Goal: Task Accomplishment & Management: Complete application form

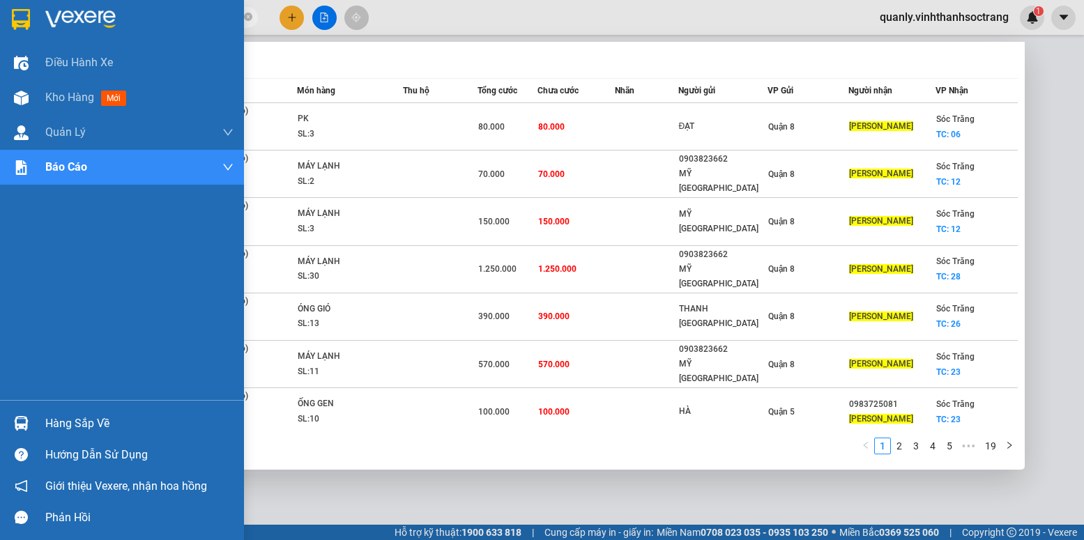
click at [9, 15] on section "Kết quả tìm kiếm ( 187 ) Bộ lọc Mã ĐH Trạng thái Món hàng Thu hộ Tổng cước Chưa…" at bounding box center [542, 270] width 1084 height 540
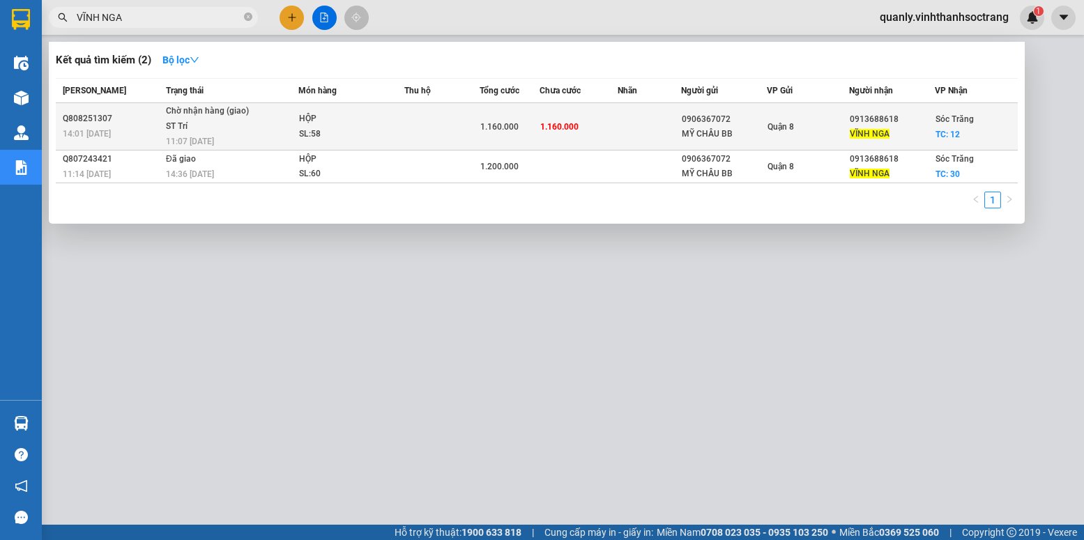
type input "VĨNH NGA"
click at [574, 130] on span "1.160.000" at bounding box center [559, 127] width 38 height 10
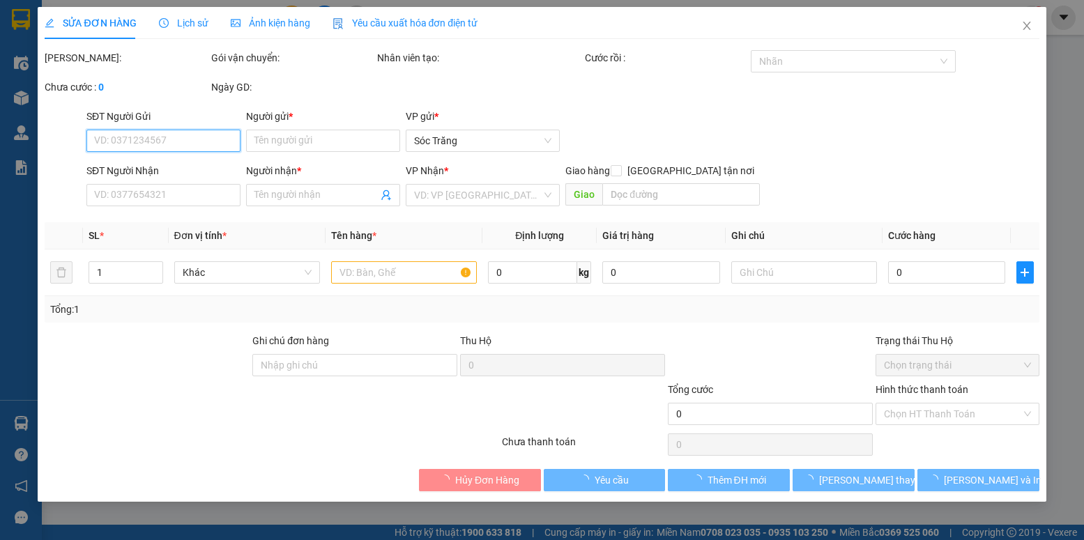
type input "0906367072"
type input "MỸ CHÂU BB"
type input "0913688618"
type input "VĨNH NGA"
checkbox input "true"
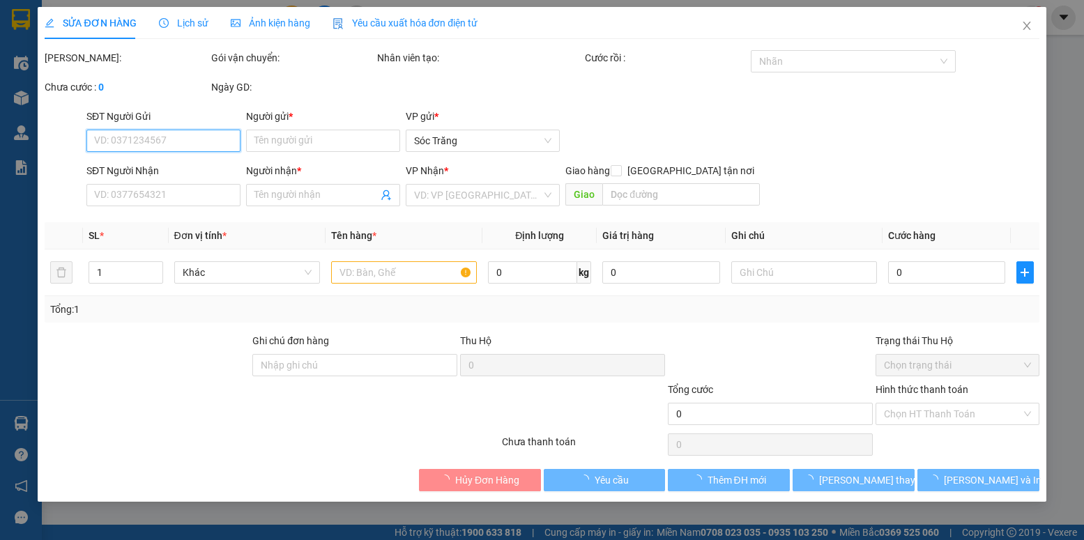
type input "12"
type input "1.160.000"
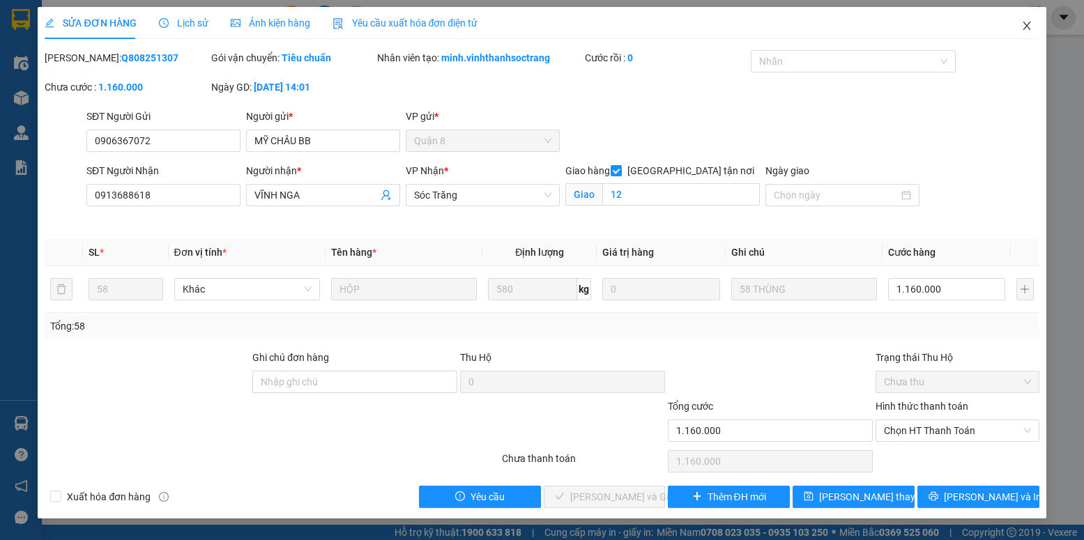
click at [1026, 26] on icon "close" at bounding box center [1026, 26] width 8 height 8
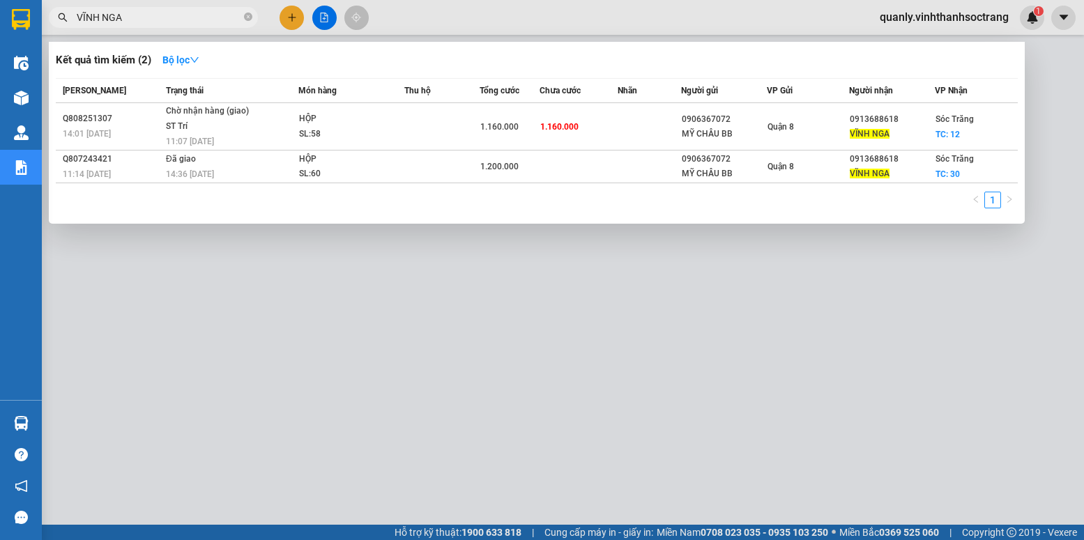
click at [190, 16] on input "VĨNH NGA" at bounding box center [159, 17] width 164 height 15
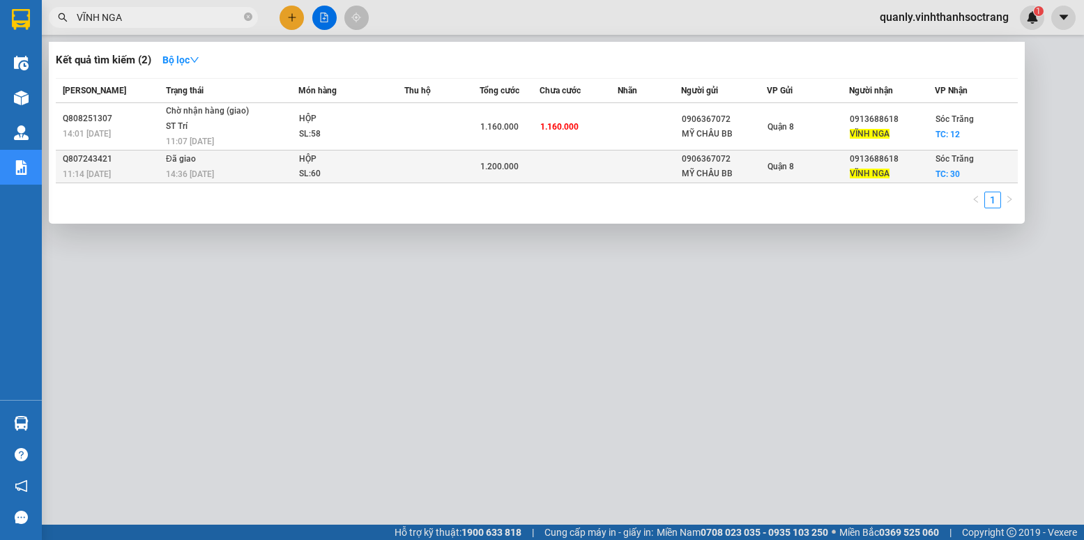
click at [467, 170] on td at bounding box center [441, 167] width 75 height 33
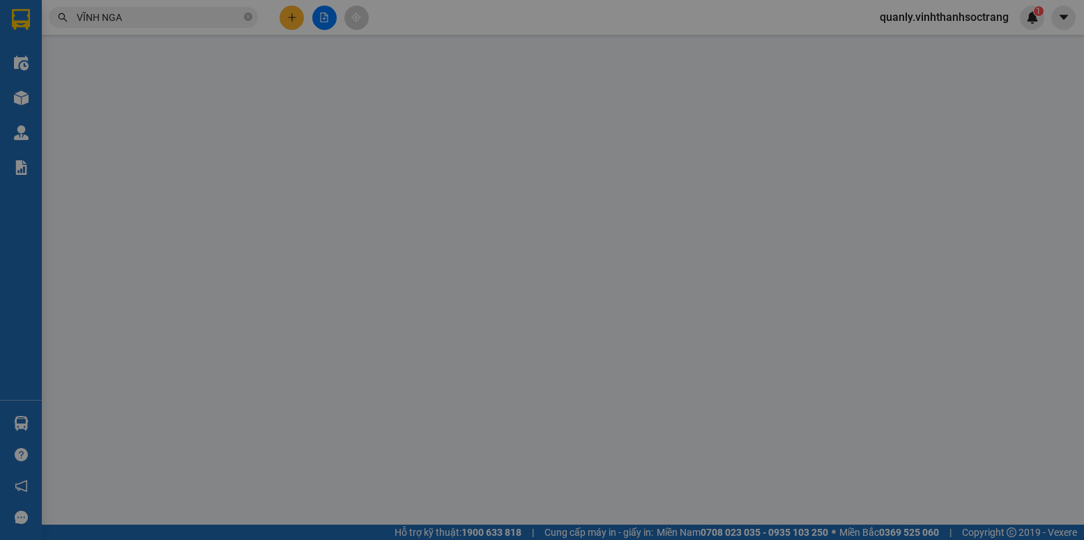
type input "0906367072"
type input "MỸ CHÂU BB"
type input "0913688618"
type input "VĨNH NGA"
checkbox input "true"
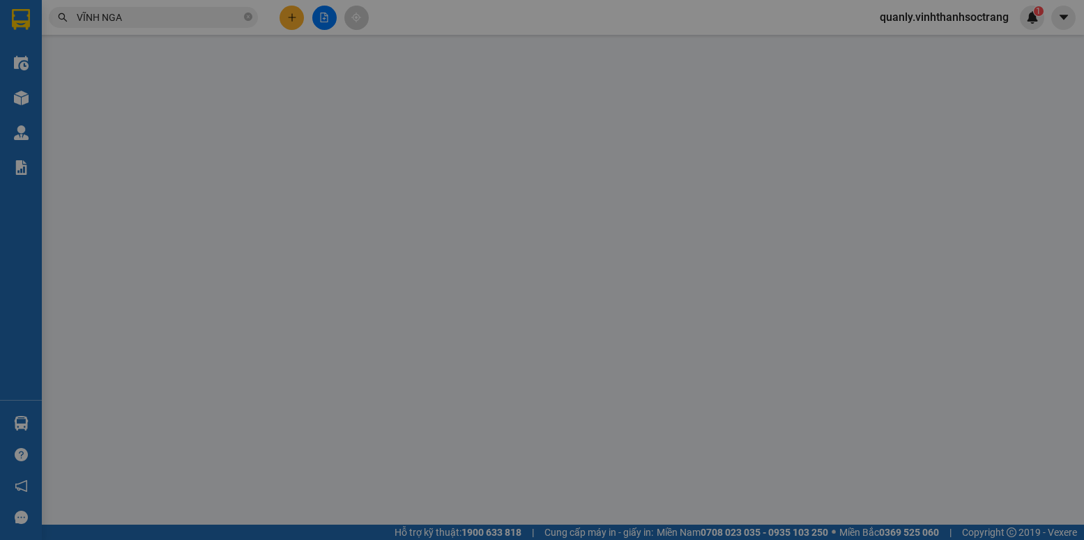
type input "30"
type input "1.200.000"
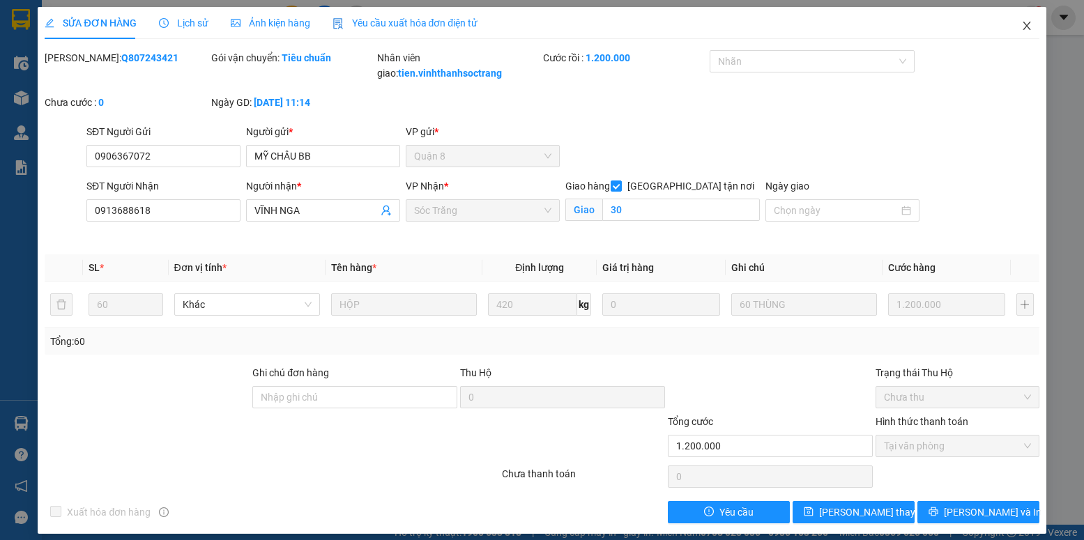
click at [1021, 24] on icon "close" at bounding box center [1026, 25] width 11 height 11
